Goal: Task Accomplishment & Management: Use online tool/utility

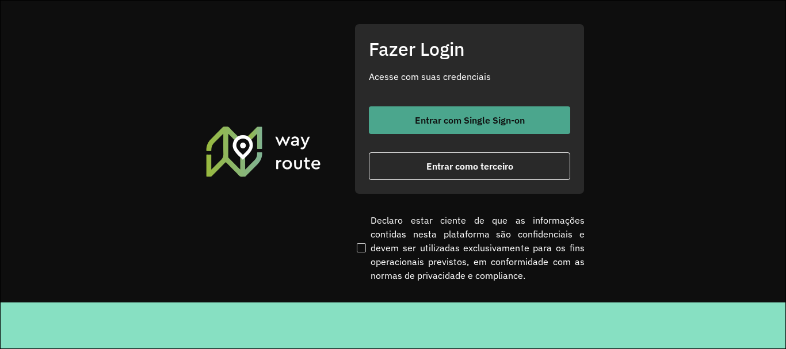
click at [423, 124] on span "Entrar com Single Sign-on" at bounding box center [470, 120] width 110 height 9
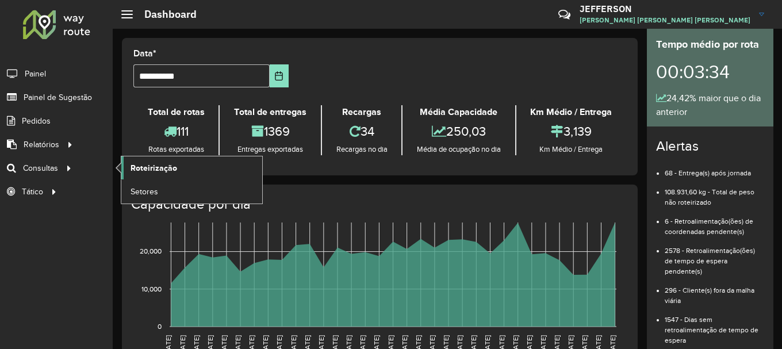
click at [138, 163] on span "Roteirização" at bounding box center [154, 168] width 47 height 12
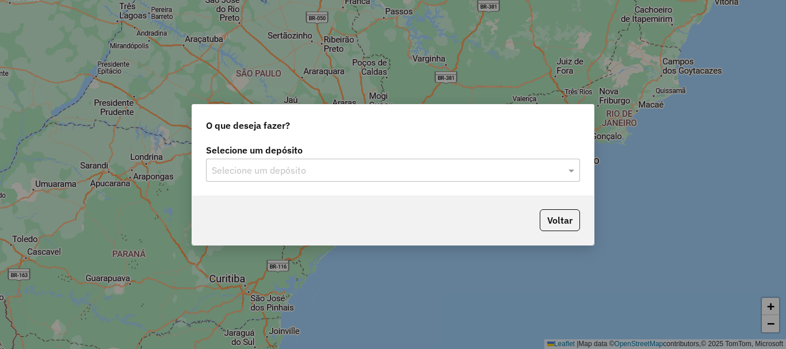
click at [381, 167] on input "text" at bounding box center [381, 171] width 339 height 14
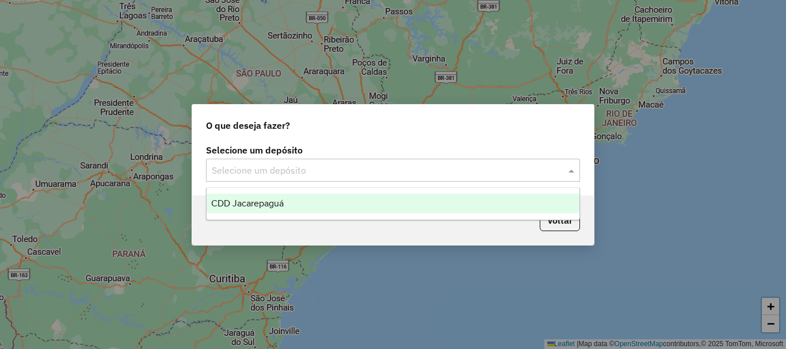
click at [381, 205] on div "CDD Jacarepaguá" at bounding box center [392, 204] width 373 height 20
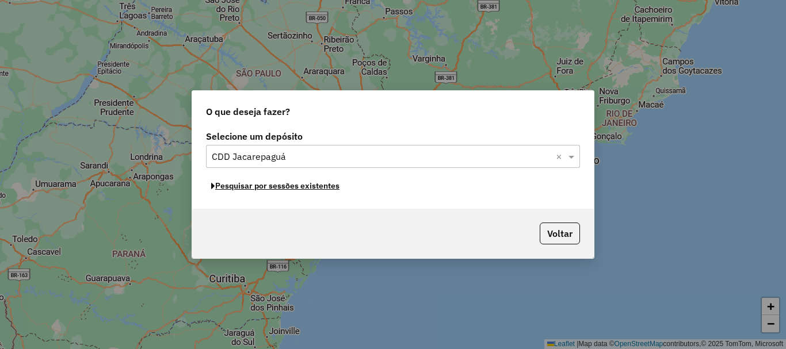
click at [299, 189] on button "Pesquisar por sessões existentes" at bounding box center [275, 186] width 139 height 18
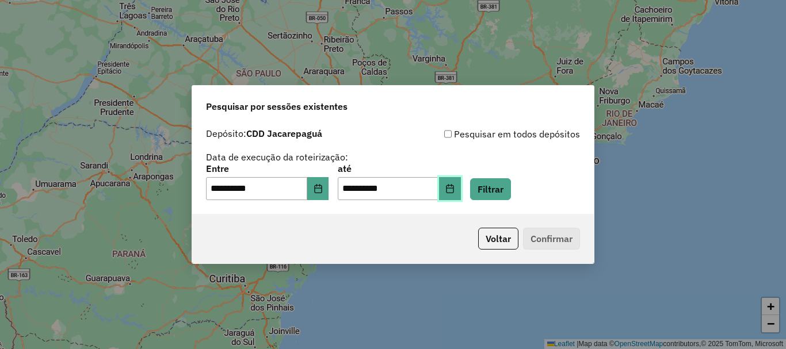
click at [461, 196] on button "Choose Date" at bounding box center [450, 188] width 22 height 23
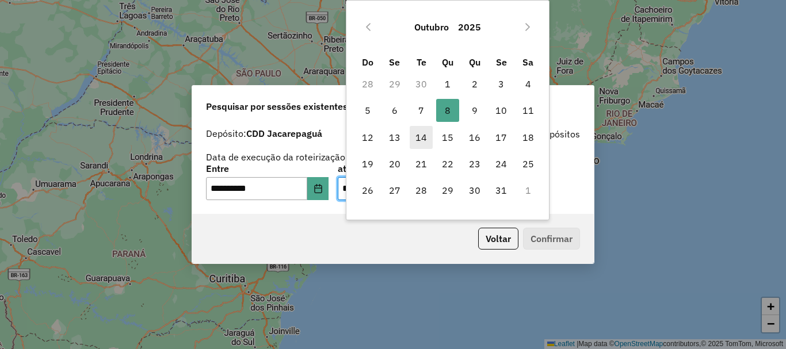
click at [419, 113] on span "7" at bounding box center [421, 110] width 23 height 23
type input "**********"
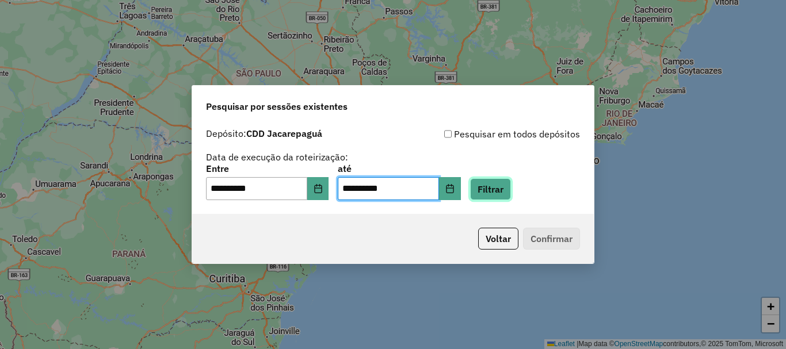
click at [495, 188] on button "Filtrar" at bounding box center [490, 189] width 41 height 22
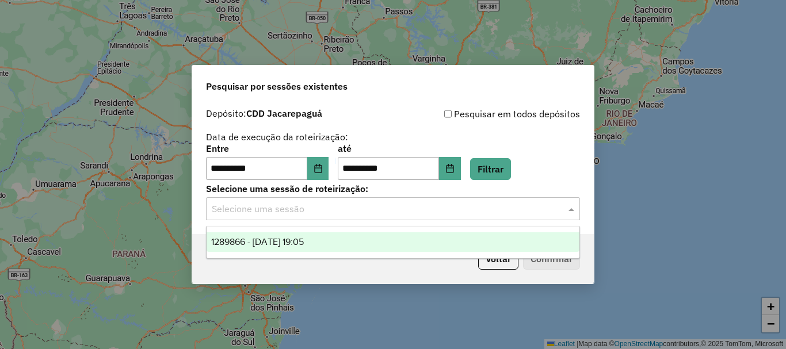
click at [493, 215] on input "text" at bounding box center [381, 209] width 339 height 14
click at [473, 246] on div "1289866 - 07/10/2025 19:05" at bounding box center [392, 242] width 373 height 20
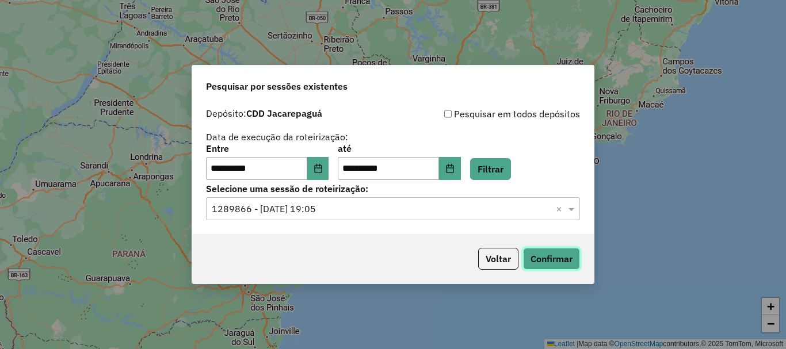
click at [556, 252] on button "Confirmar" at bounding box center [551, 259] width 57 height 22
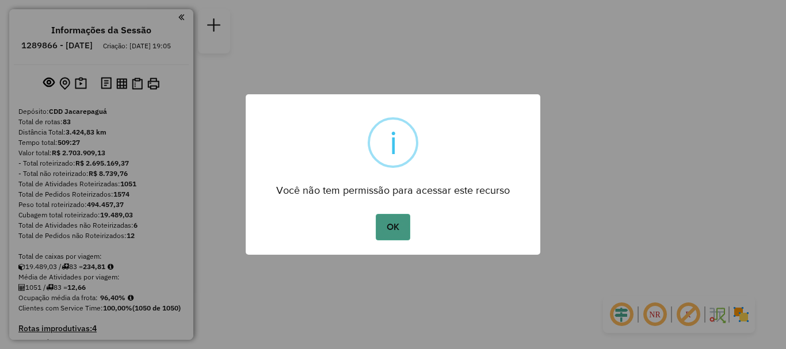
click at [396, 229] on button "OK" at bounding box center [393, 227] width 34 height 26
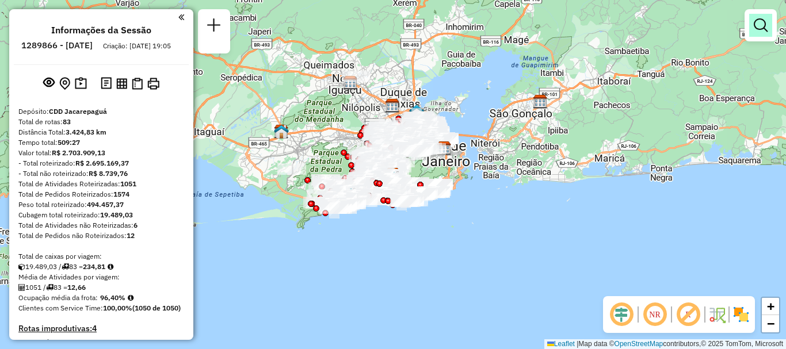
click at [767, 20] on link at bounding box center [760, 25] width 23 height 23
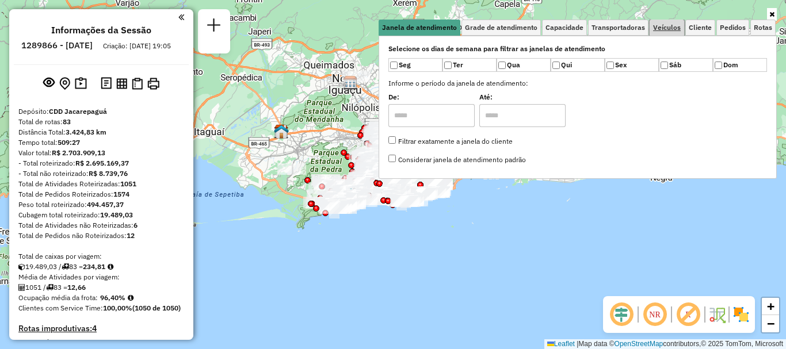
click at [665, 29] on span "Veículos" at bounding box center [667, 27] width 28 height 7
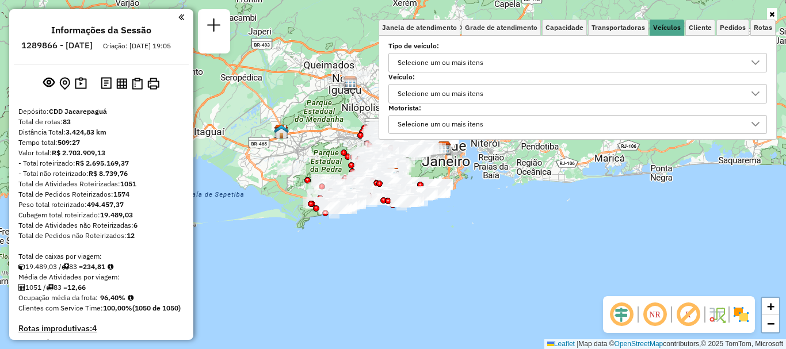
click at [495, 97] on div "Selecione um ou mais itens" at bounding box center [568, 94] width 351 height 18
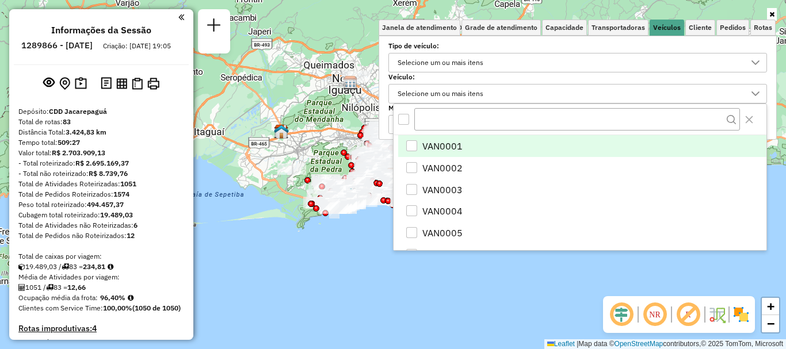
scroll to position [7, 40]
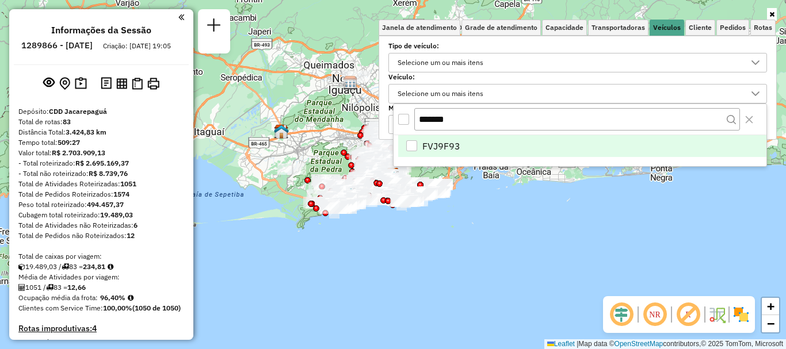
type input "*******"
click at [461, 142] on li "FVJ9F93" at bounding box center [582, 146] width 368 height 22
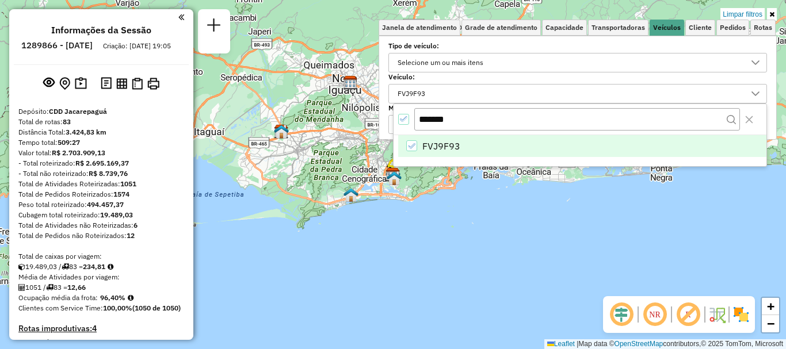
click at [554, 234] on div "Limpar filtros Janela de atendimento Grade de atendimento Capacidade Transporta…" at bounding box center [393, 174] width 786 height 349
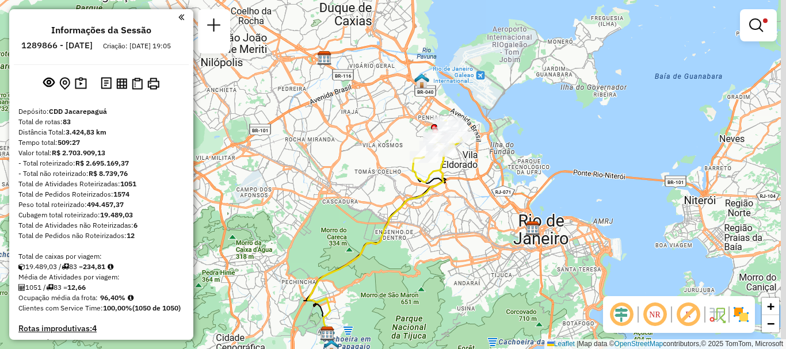
drag, startPoint x: 450, startPoint y: 170, endPoint x: 425, endPoint y: 193, distance: 33.8
click at [425, 193] on icon at bounding box center [379, 239] width 143 height 197
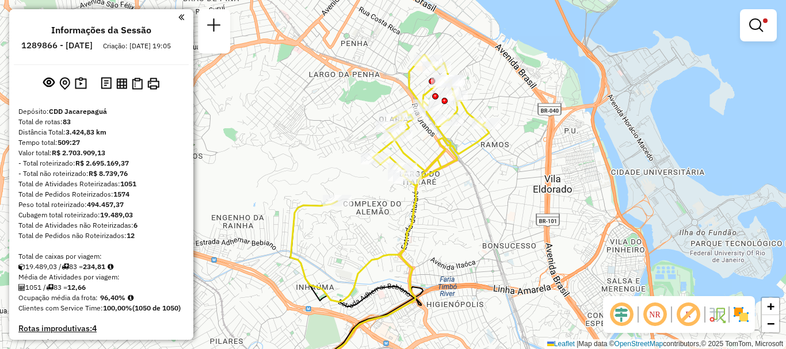
drag, startPoint x: 506, startPoint y: 169, endPoint x: 454, endPoint y: 200, distance: 60.4
click at [454, 200] on div "Limpar filtros Janela de atendimento Grade de atendimento Capacidade Transporta…" at bounding box center [393, 174] width 786 height 349
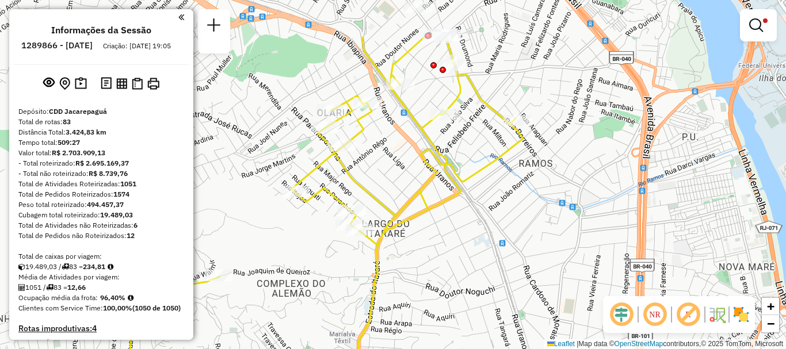
drag, startPoint x: 456, startPoint y: 185, endPoint x: 460, endPoint y: 257, distance: 72.0
click at [460, 257] on div "Limpar filtros Janela de atendimento Grade de atendimento Capacidade Transporta…" at bounding box center [393, 174] width 786 height 349
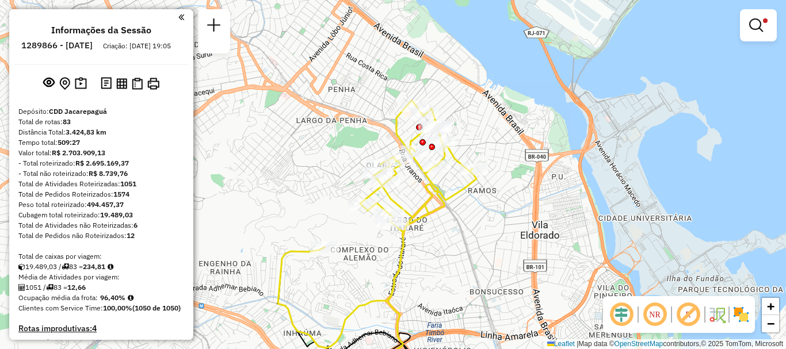
drag, startPoint x: 457, startPoint y: 255, endPoint x: 446, endPoint y: 239, distance: 18.7
click at [446, 239] on div "Limpar filtros Janela de atendimento Grade de atendimento Capacidade Transporta…" at bounding box center [393, 174] width 786 height 349
click at [737, 313] on img at bounding box center [741, 314] width 18 height 18
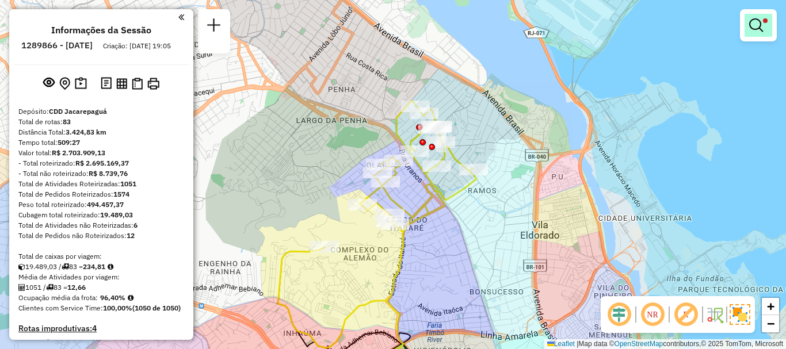
click at [759, 26] on em at bounding box center [756, 25] width 14 height 14
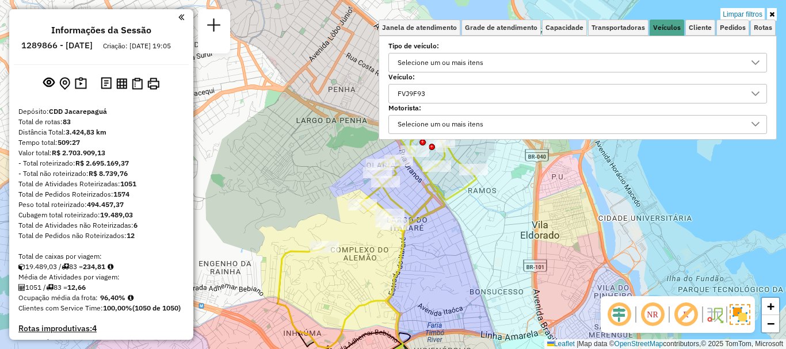
click at [618, 89] on div "FVJ9F93" at bounding box center [568, 94] width 351 height 18
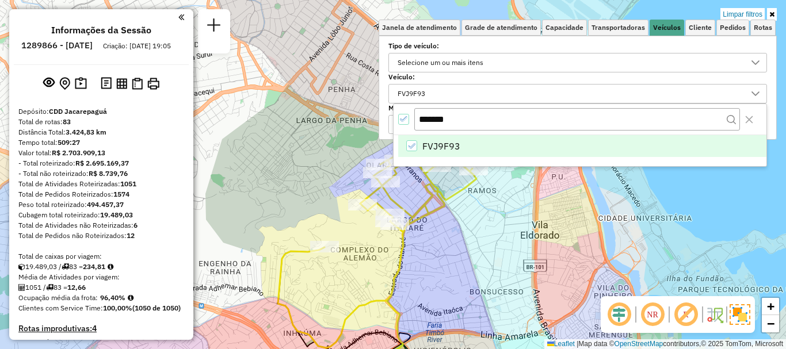
click at [403, 118] on icon "All items selected" at bounding box center [404, 119] width 8 height 8
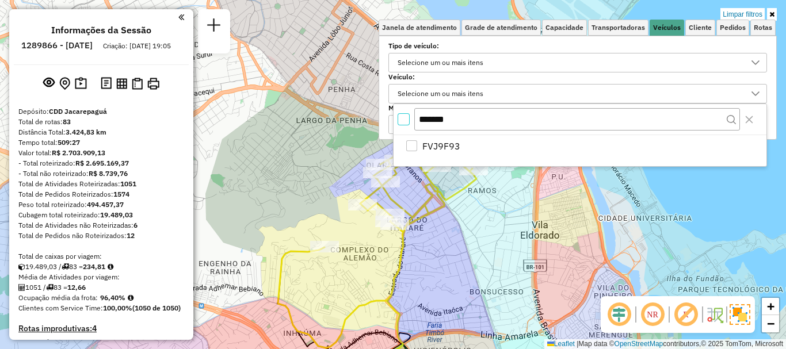
scroll to position [7, 4]
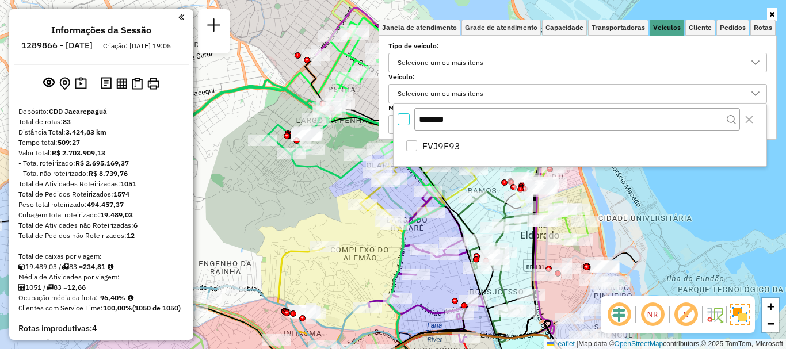
click at [439, 79] on label "Veículo:" at bounding box center [577, 77] width 378 height 10
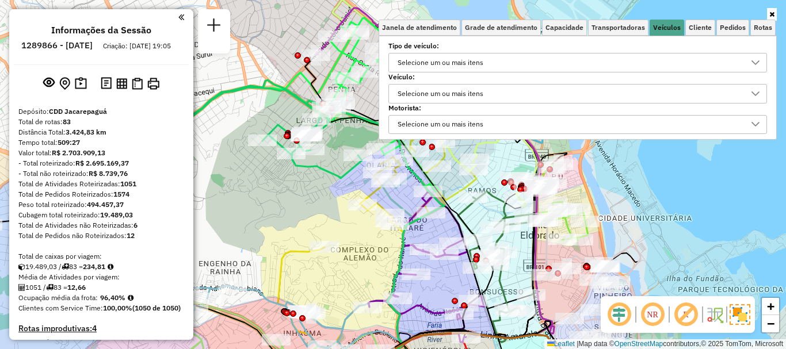
click at [429, 115] on div "Selecione um ou mais itens" at bounding box center [577, 125] width 378 height 20
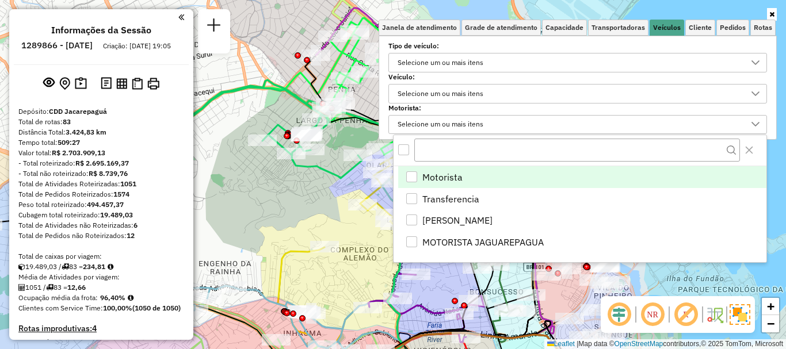
scroll to position [7, 40]
click at [428, 123] on div "Selecione um ou mais itens" at bounding box center [440, 125] width 94 height 18
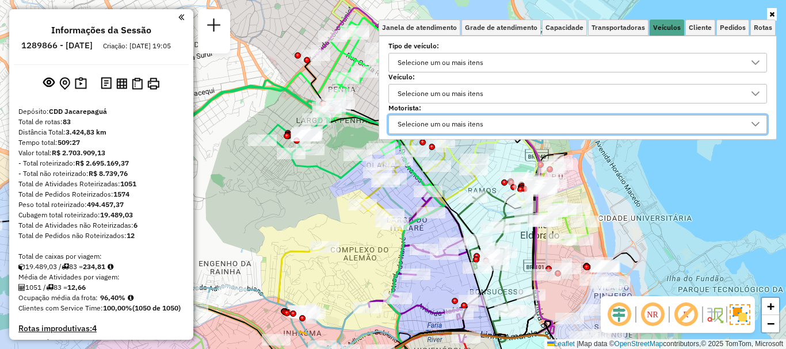
click at [437, 128] on div "Selecione um ou mais itens" at bounding box center [440, 125] width 94 height 18
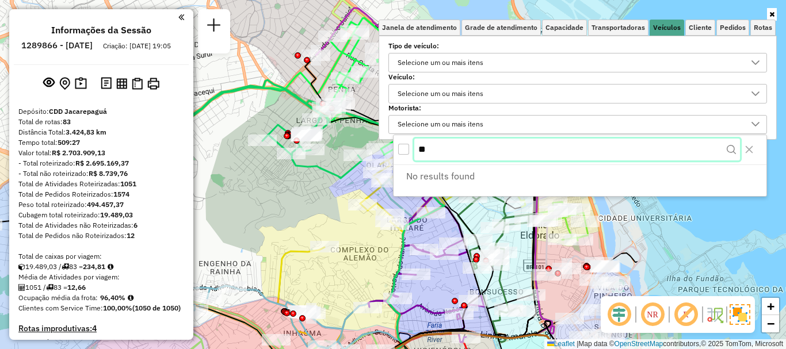
type input "*"
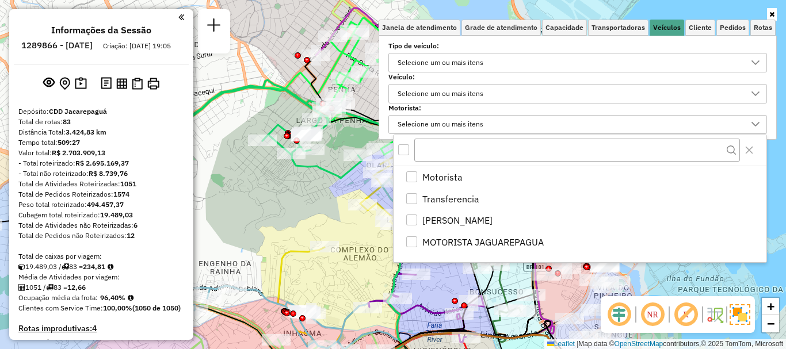
click at [470, 94] on div "Selecione um ou mais itens" at bounding box center [440, 94] width 94 height 18
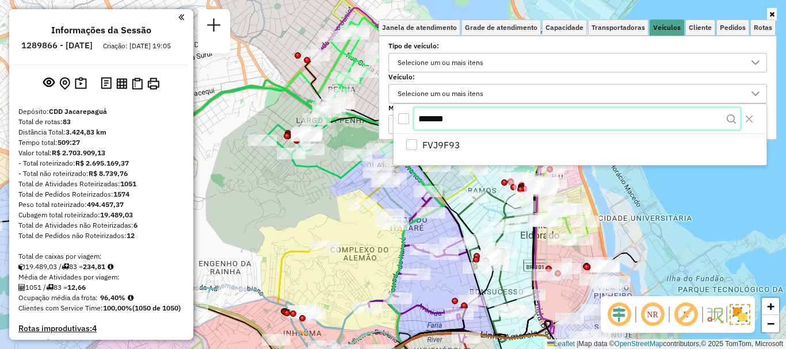
click at [466, 131] on div "*******" at bounding box center [579, 119] width 373 height 30
drag, startPoint x: 470, startPoint y: 122, endPoint x: 405, endPoint y: 128, distance: 65.3
click at [405, 128] on div "*******" at bounding box center [579, 119] width 373 height 30
paste input "text"
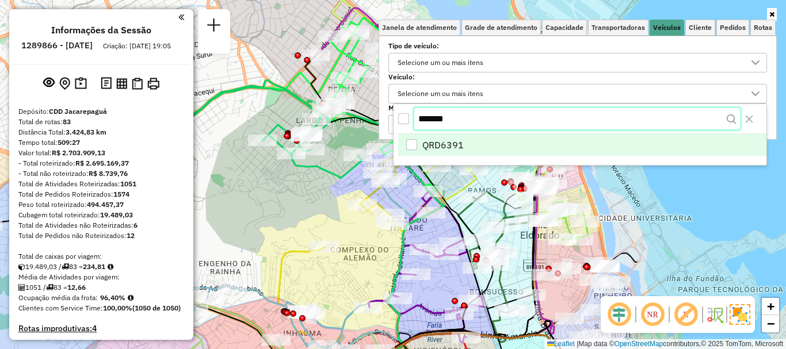
type input "*******"
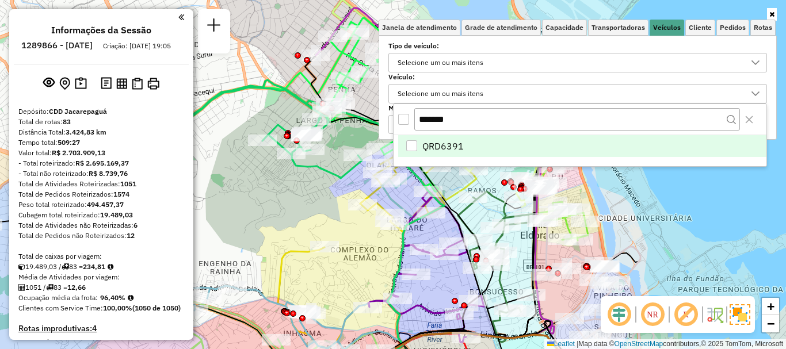
click at [435, 137] on li "QRD6391" at bounding box center [582, 146] width 368 height 22
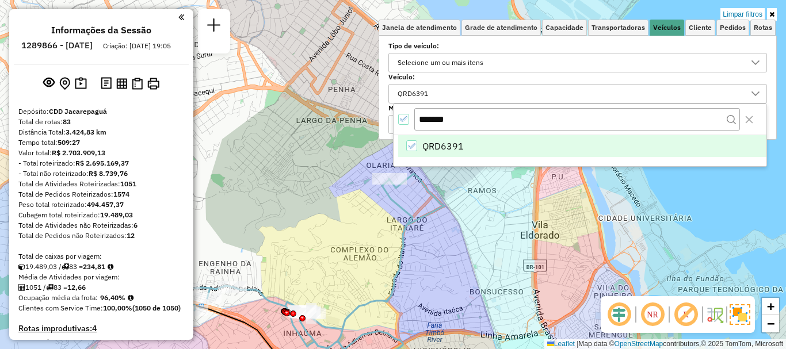
click at [607, 204] on div "Limpar filtros Janela de atendimento Grade de atendimento Capacidade Transporta…" at bounding box center [393, 174] width 786 height 349
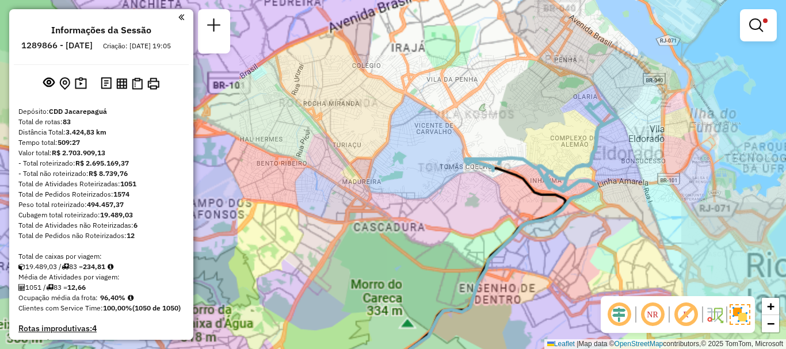
drag, startPoint x: 535, startPoint y: 224, endPoint x: 556, endPoint y: 136, distance: 90.0
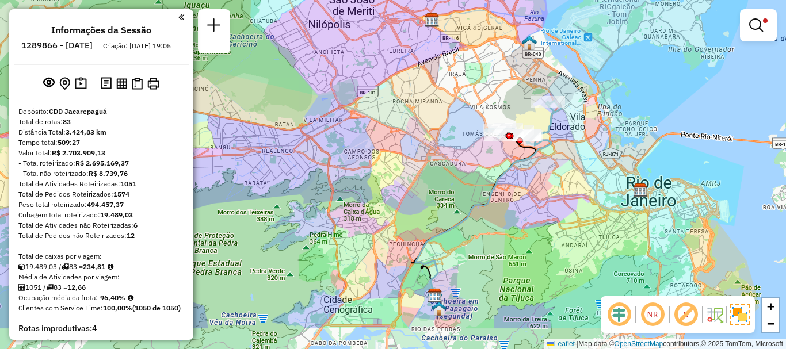
drag, startPoint x: 546, startPoint y: 206, endPoint x: 526, endPoint y: 155, distance: 54.5
click at [526, 155] on icon at bounding box center [483, 217] width 136 height 165
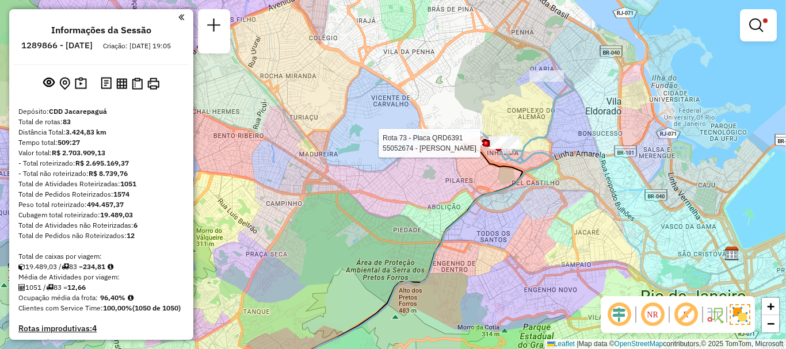
drag, startPoint x: 618, startPoint y: 135, endPoint x: 589, endPoint y: 166, distance: 43.1
click at [589, 166] on div "Rota 73 - Placa QRD6391 55052674 - GUILHERME DA COSTA Limpar filtros Janela de …" at bounding box center [393, 174] width 786 height 349
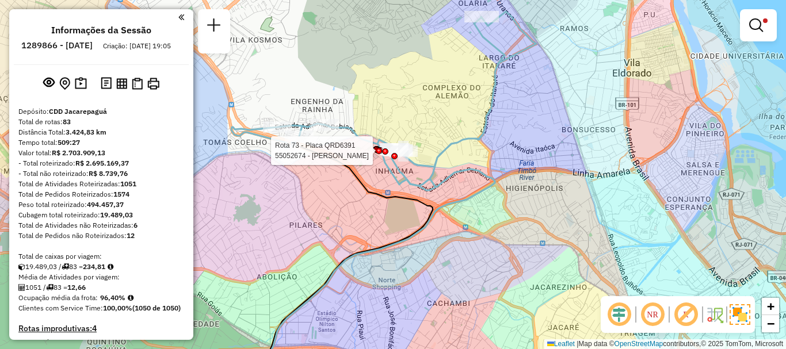
drag, startPoint x: 504, startPoint y: 100, endPoint x: 492, endPoint y: 121, distance: 24.3
click at [492, 121] on icon at bounding box center [383, 101] width 305 height 179
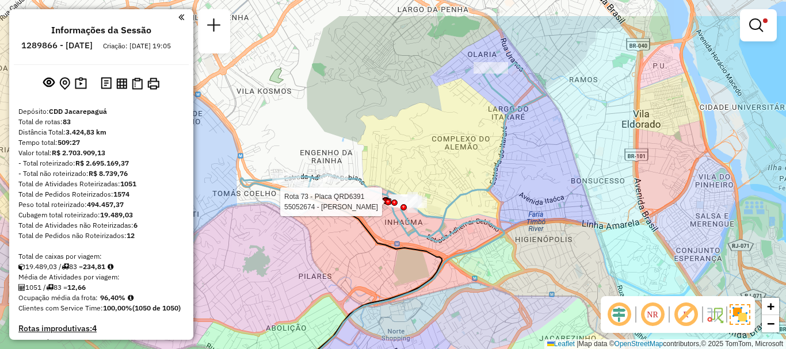
drag, startPoint x: 503, startPoint y: 118, endPoint x: 512, endPoint y: 170, distance: 52.6
click at [512, 170] on div "Rota 73 - Placa QRD6391 55052674 - GUILHERME DA COSTA Limpar filtros Janela de …" at bounding box center [393, 174] width 786 height 349
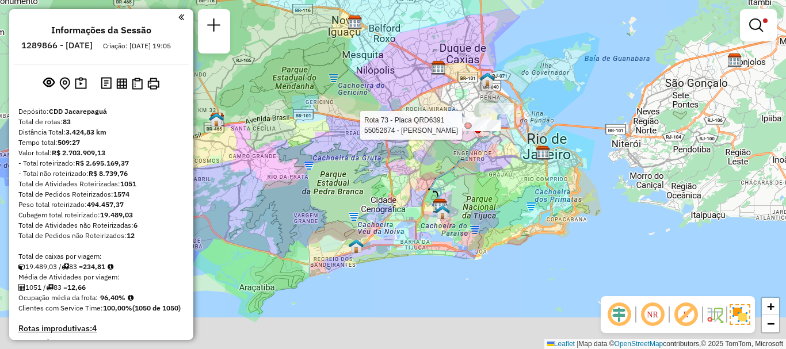
drag, startPoint x: 515, startPoint y: 193, endPoint x: 511, endPoint y: 146, distance: 47.3
click at [511, 146] on div "Rota 73 - Placa QRD6391 55052674 - GUILHERME DA COSTA Limpar filtros Janela de …" at bounding box center [393, 174] width 786 height 349
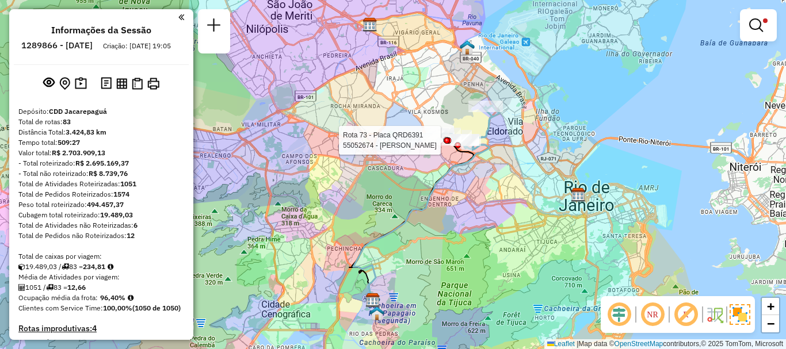
drag, startPoint x: 495, startPoint y: 123, endPoint x: 500, endPoint y: 158, distance: 35.4
click at [500, 158] on div "Rota 73 - Placa QRD6391 55052674 - GUILHERME DA COSTA Limpar filtros Janela de …" at bounding box center [393, 174] width 786 height 349
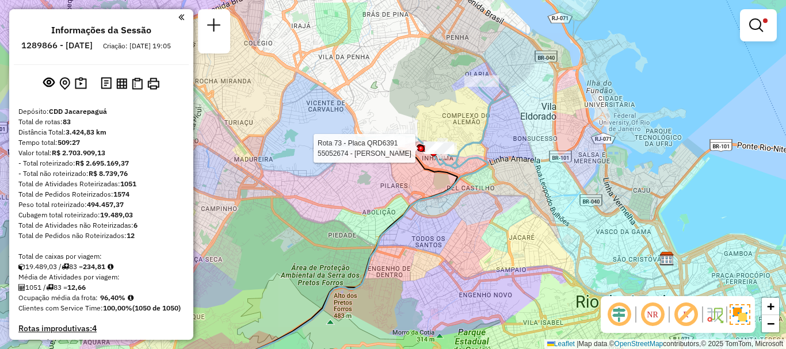
drag, startPoint x: 476, startPoint y: 123, endPoint x: 476, endPoint y: 148, distance: 25.3
click at [476, 148] on div "Rota 73 - Placa QRD6391 55052674 - GUILHERME DA COSTA Limpar filtros Janela de …" at bounding box center [393, 174] width 786 height 349
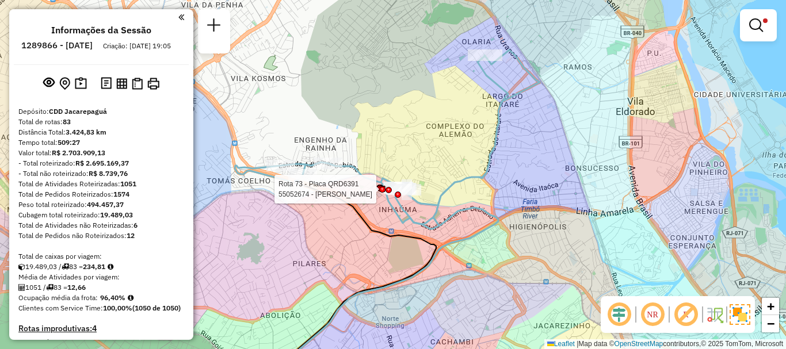
drag, startPoint x: 474, startPoint y: 136, endPoint x: 473, endPoint y: 154, distance: 17.3
click at [473, 154] on div "Rota 73 - Placa QRD6391 55052674 - GUILHERME DA COSTA Limpar filtros Janela de …" at bounding box center [393, 174] width 786 height 349
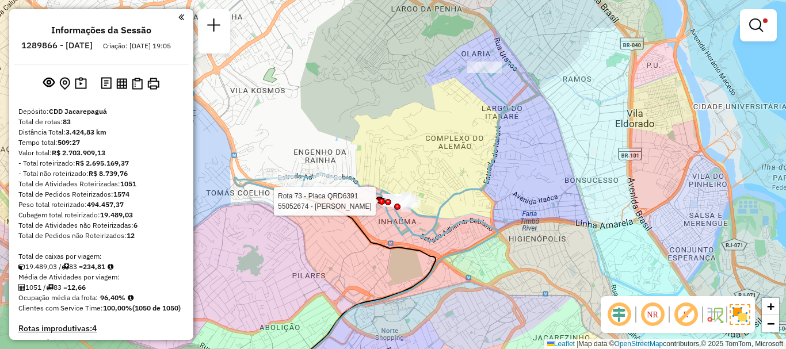
click at [356, 210] on div "Rota 73 - Placa QRD6391 55052674 - GUILHERME DA COSTA Limpar filtros Janela de …" at bounding box center [393, 174] width 786 height 349
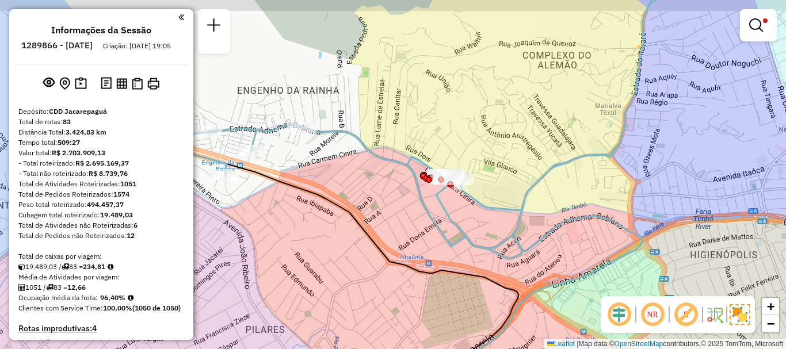
drag, startPoint x: 399, startPoint y: 124, endPoint x: 405, endPoint y: 147, distance: 23.3
click at [405, 147] on div "Limpar filtros Janela de atendimento Grade de atendimento Capacidade Transporta…" at bounding box center [393, 174] width 786 height 349
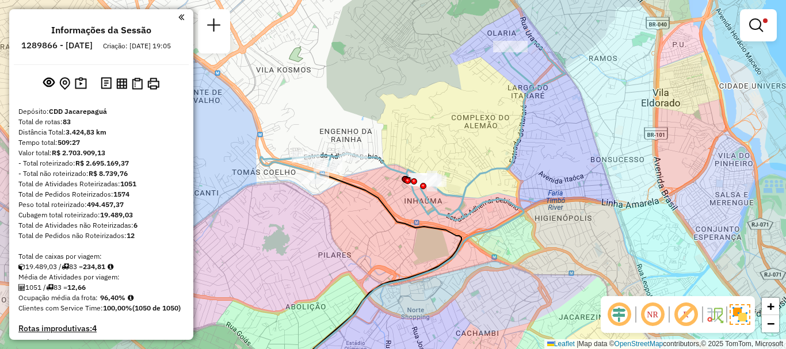
drag, startPoint x: 462, startPoint y: 136, endPoint x: 459, endPoint y: 152, distance: 16.4
click at [459, 152] on div "Limpar filtros Janela de atendimento Grade de atendimento Capacidade Transporta…" at bounding box center [393, 174] width 786 height 349
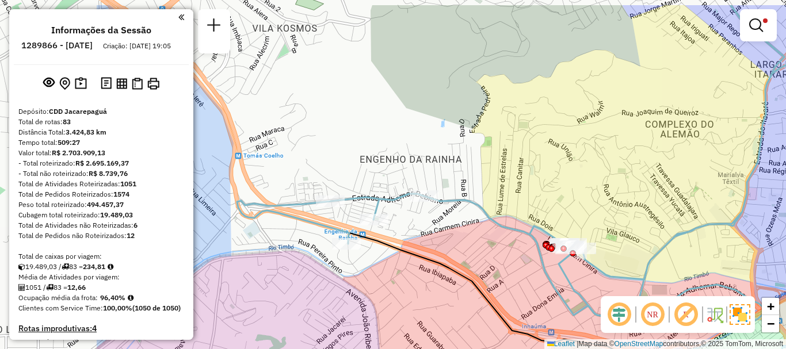
drag, startPoint x: 458, startPoint y: 154, endPoint x: 625, endPoint y: 197, distance: 172.3
click at [633, 194] on div "Limpar filtros Janela de atendimento Grade de atendimento Capacidade Transporta…" at bounding box center [393, 174] width 786 height 349
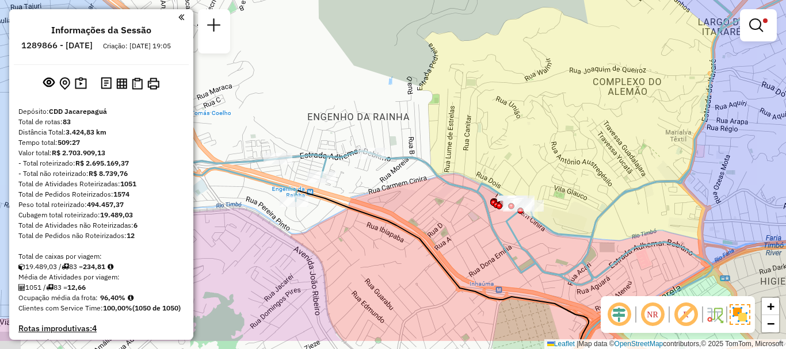
drag, startPoint x: 600, startPoint y: 200, endPoint x: 560, endPoint y: 159, distance: 57.3
click at [560, 159] on div "Limpar filtros Janela de atendimento Grade de atendimento Capacidade Transporta…" at bounding box center [393, 174] width 786 height 349
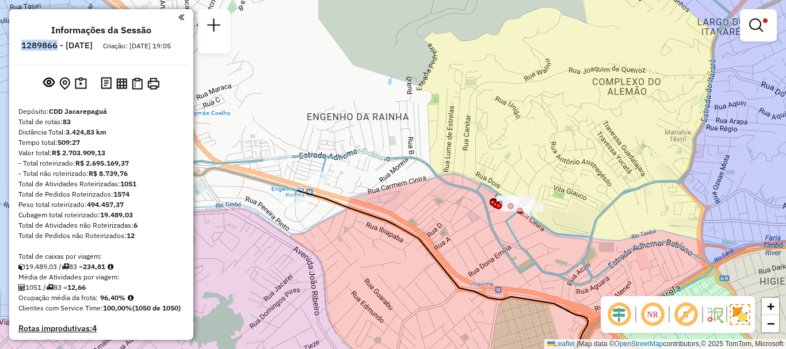
drag, startPoint x: 51, startPoint y: 48, endPoint x: 88, endPoint y: 45, distance: 36.9
click at [88, 45] on li "1289866 - 07/10/2025" at bounding box center [56, 47] width 77 height 15
copy h6 "1289866"
click at [93, 47] on h6 "1289866 - 07/10/2025" at bounding box center [56, 45] width 71 height 10
